Goal: Find specific page/section: Find specific page/section

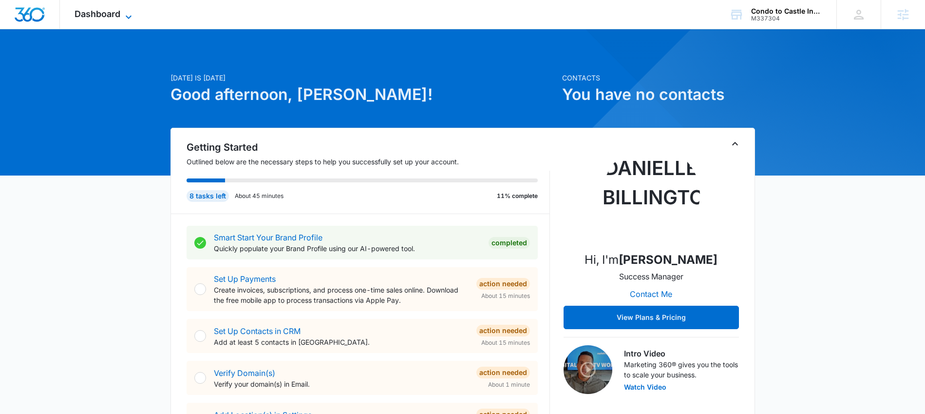
click at [108, 12] on span "Dashboard" at bounding box center [98, 14] width 46 height 10
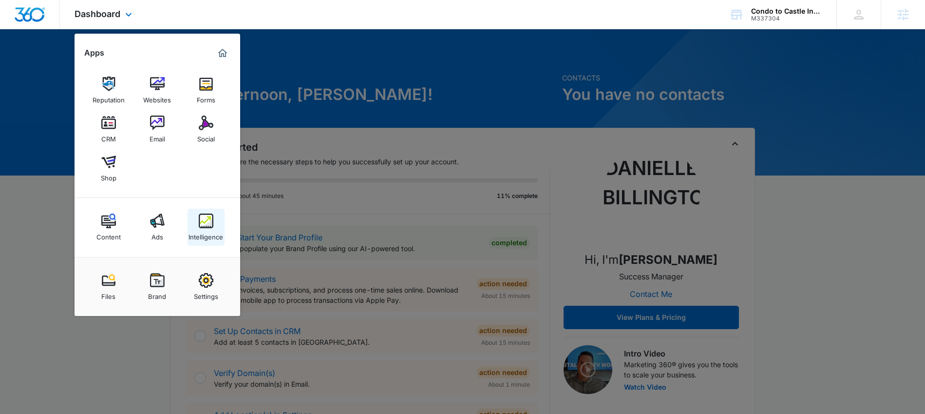
click at [205, 236] on div "Intelligence" at bounding box center [206, 234] width 35 height 13
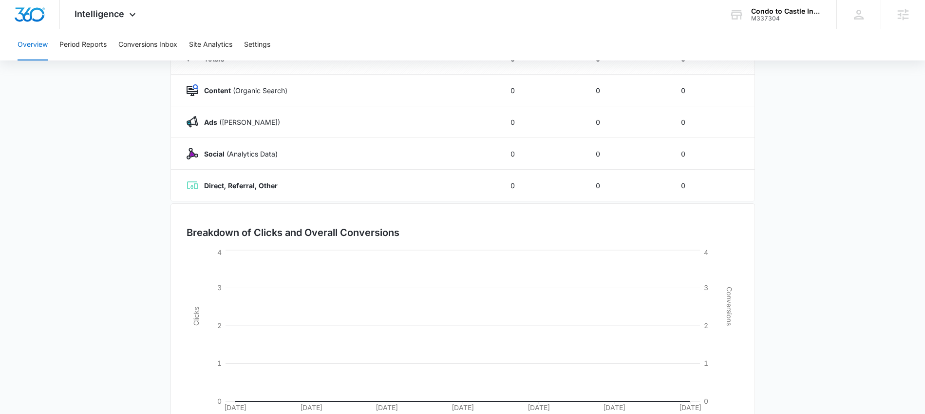
scroll to position [136, 0]
click at [88, 43] on button "Period Reports" at bounding box center [82, 44] width 47 height 31
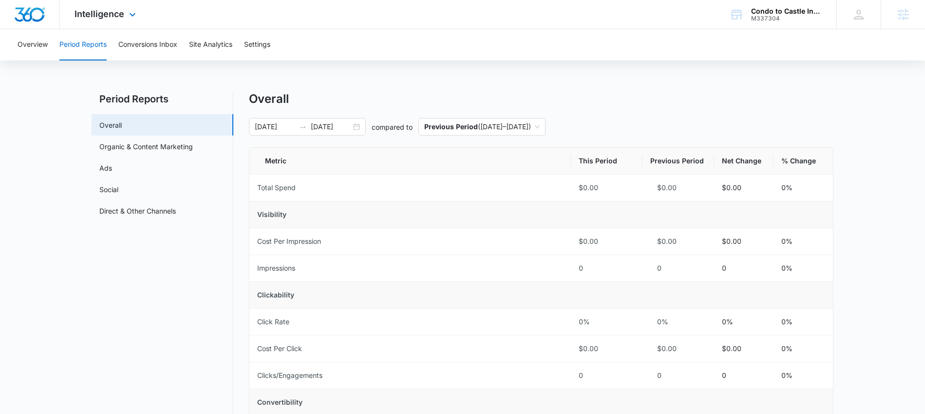
click at [120, 22] on div "Intelligence Apps Reputation Websites Forms CRM Email Social Shop Content Ads I…" at bounding box center [106, 14] width 93 height 29
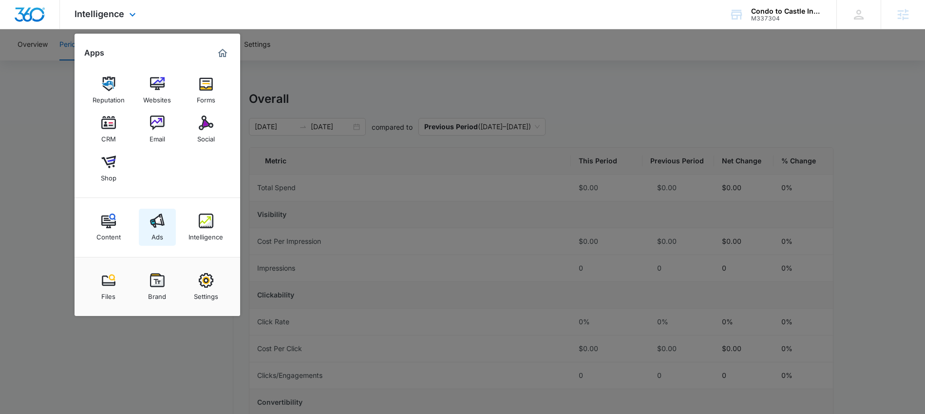
click at [157, 231] on div "Ads" at bounding box center [158, 234] width 12 height 13
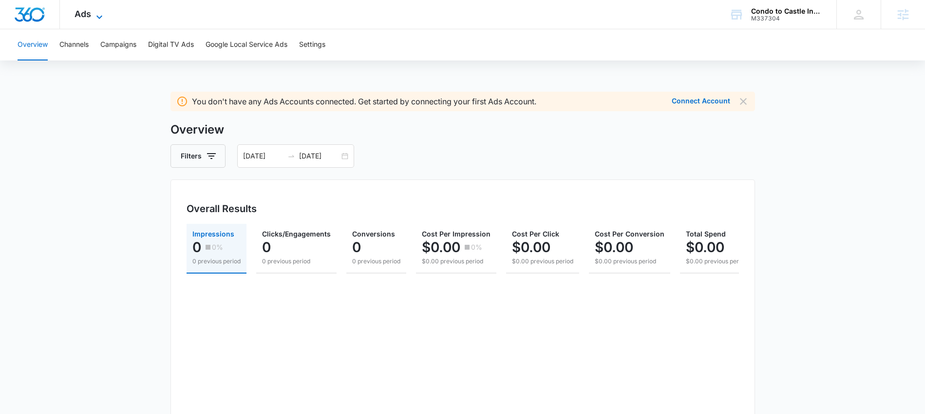
click at [96, 18] on icon at bounding box center [100, 17] width 12 height 12
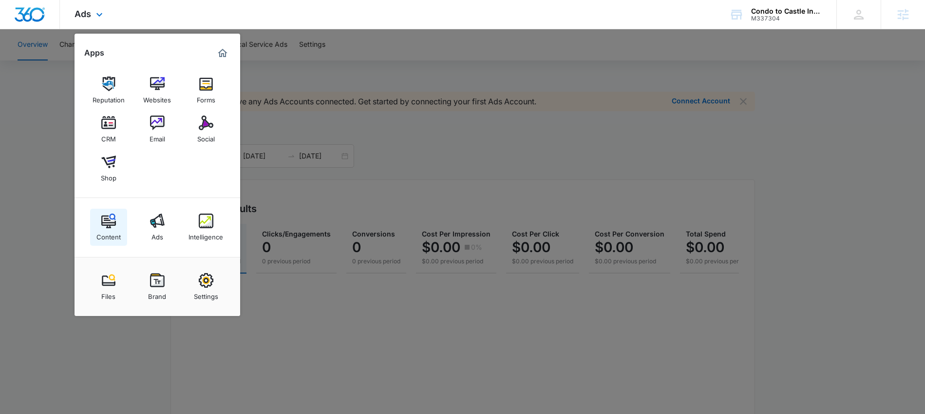
click at [103, 227] on img at bounding box center [108, 220] width 15 height 15
